Goal: Find specific page/section: Find specific page/section

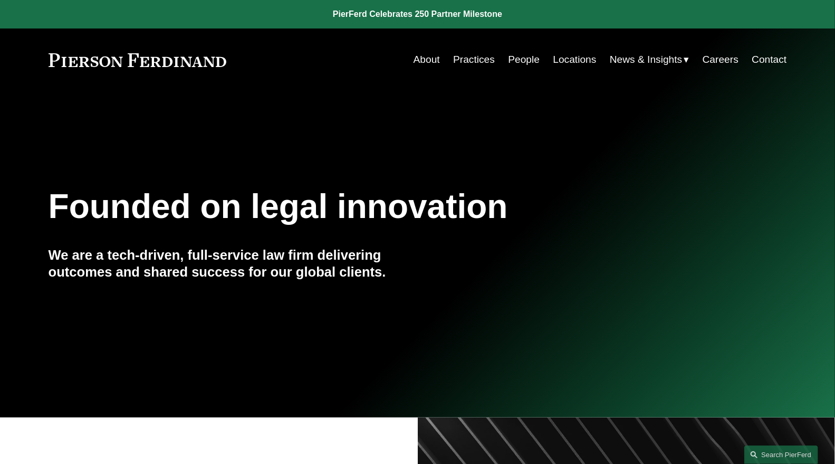
click at [520, 63] on link "People" at bounding box center [524, 60] width 32 height 20
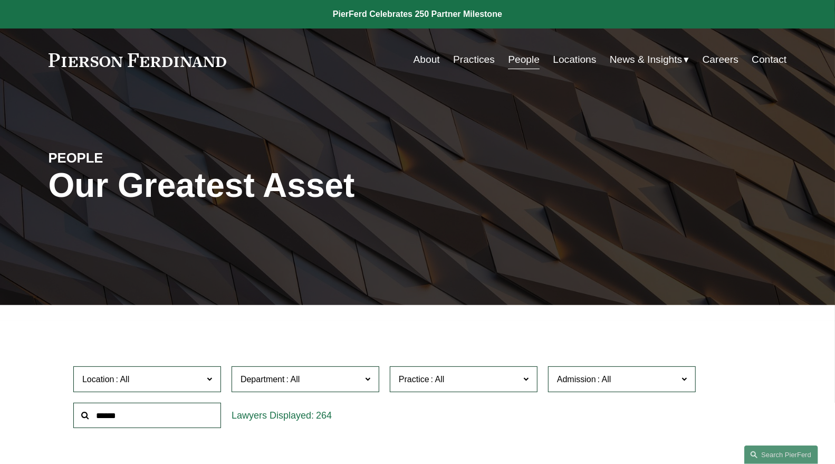
click at [293, 378] on span at bounding box center [293, 379] width 17 height 9
click at [431, 375] on span "Practice" at bounding box center [459, 379] width 121 height 14
click at [540, 395] on div "Practice All Antitrust Counseling Appellate Arbitration and Mediation Banking a…" at bounding box center [464, 379] width 158 height 36
click at [0, 0] on link "Immigration and Naturalization" at bounding box center [0, 0] width 0 height 0
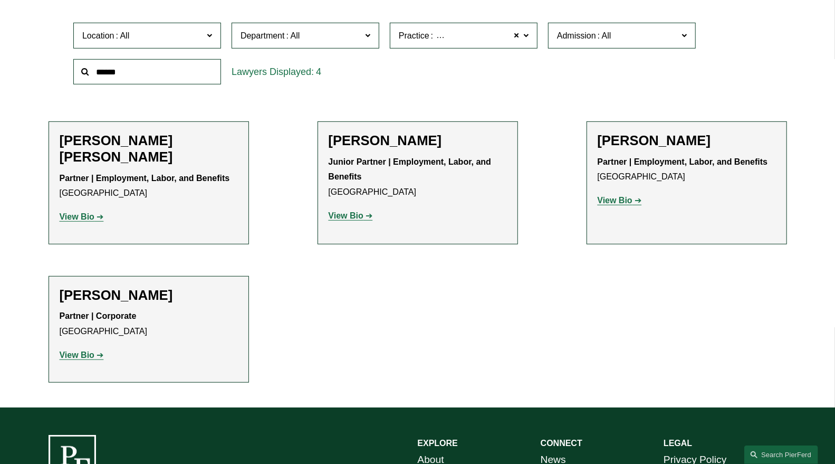
scroll to position [344, 0]
